Goal: Task Accomplishment & Management: Manage account settings

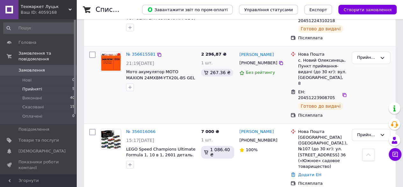
scroll to position [158, 0]
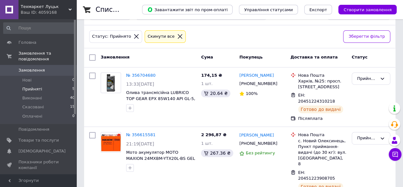
scroll to position [84, 0]
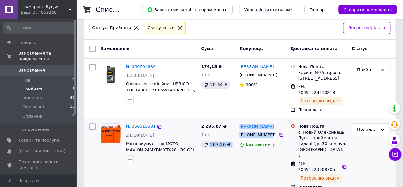
drag, startPoint x: 233, startPoint y: 130, endPoint x: 266, endPoint y: 130, distance: 33.2
click at [266, 130] on div "№ 356615581 21:19[DATE] Мото акумулятор MOTO MAXION 24MXBM-YTX20L-BS GEL (12 V,…" at bounding box center [240, 156] width 306 height 71
click at [268, 148] on div "[PERSON_NAME] [PHONE_NUMBER] Без рейтингу" at bounding box center [262, 156] width 51 height 71
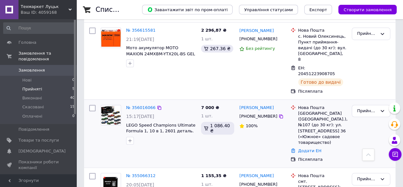
scroll to position [276, 0]
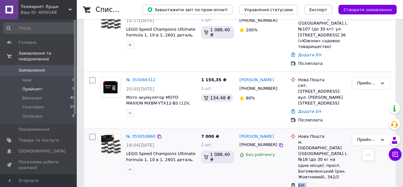
drag, startPoint x: 294, startPoint y: 153, endPoint x: 328, endPoint y: 160, distance: 34.5
drag, startPoint x: 328, startPoint y: 160, endPoint x: 311, endPoint y: 159, distance: 16.7
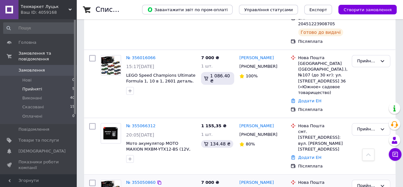
scroll to position [244, 0]
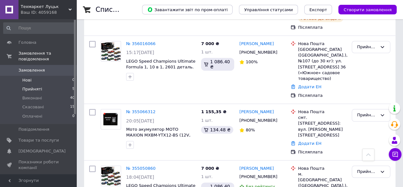
click at [26, 76] on li "Нові 0" at bounding box center [39, 80] width 78 height 9
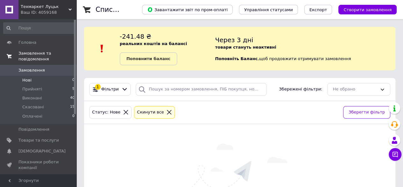
click at [29, 55] on span "Замовлення та повідомлення" at bounding box center [47, 55] width 58 height 11
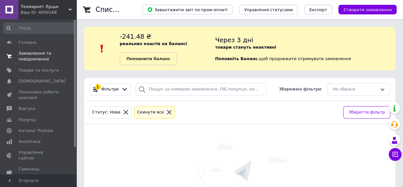
click at [29, 56] on span "Замовлення та повідомлення" at bounding box center [38, 55] width 41 height 11
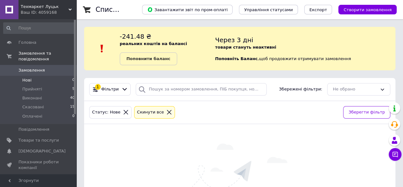
click at [30, 67] on span "Замовлення" at bounding box center [31, 70] width 26 height 6
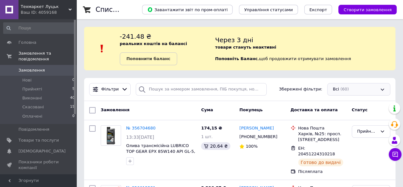
click at [338, 92] on div "Всі (60)" at bounding box center [359, 89] width 63 height 12
click at [346, 86] on div "Всі (60)" at bounding box center [359, 89] width 63 height 12
